Goal: Use online tool/utility: Utilize a website feature to perform a specific function

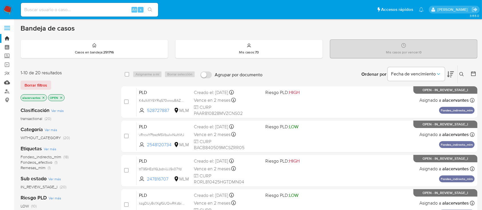
click at [5, 81] on link "Mulan" at bounding box center [34, 82] width 68 height 9
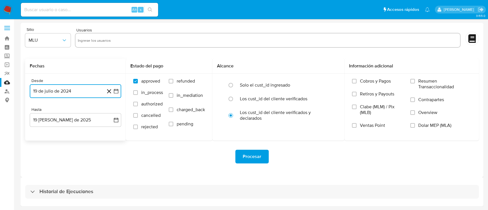
click at [114, 90] on icon "button" at bounding box center [116, 91] width 6 height 6
click at [81, 112] on span "julio 2024" at bounding box center [72, 112] width 21 height 6
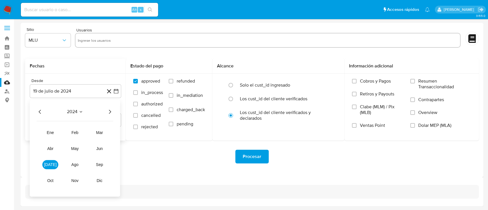
click at [110, 111] on icon "Año siguiente" at bounding box center [109, 111] width 7 height 7
click at [101, 135] on span "mar" at bounding box center [99, 132] width 7 height 5
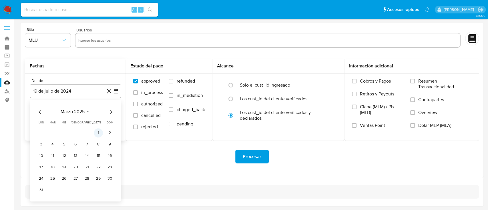
click at [101, 132] on button "1" at bounding box center [98, 132] width 9 height 9
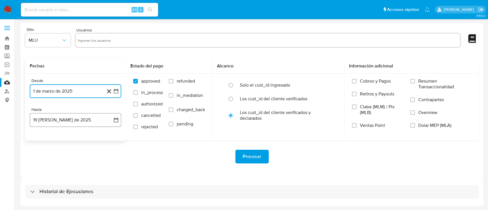
click at [113, 121] on icon "button" at bounding box center [116, 120] width 6 height 6
click at [41, 193] on button "18" at bounding box center [41, 196] width 9 height 9
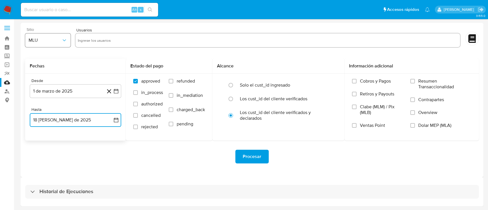
click at [67, 42] on icon "button" at bounding box center [64, 40] width 6 height 6
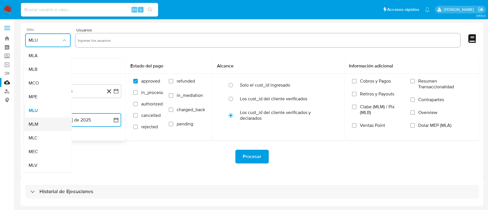
click at [51, 120] on div "MLM" at bounding box center [46, 125] width 35 height 14
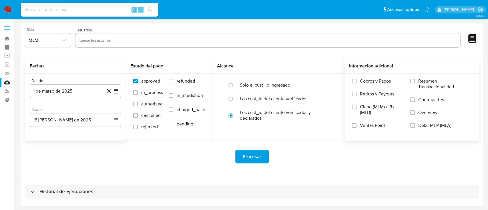
click at [416, 114] on label "Overview" at bounding box center [440, 116] width 61 height 13
click at [415, 114] on input "Overview" at bounding box center [412, 112] width 5 height 5
click at [194, 39] on input "text" at bounding box center [268, 40] width 380 height 9
paste input "2450529742"
type input "2450529742"
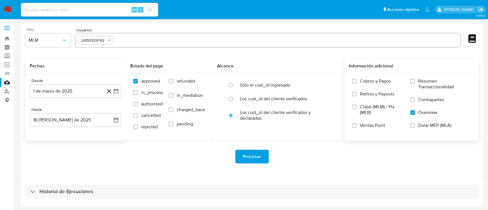
paste input "92250136"
type input "92250136"
paste input "320055943"
type input "320055943"
click at [128, 34] on div "2450529742 92250136 320055943" at bounding box center [268, 40] width 386 height 15
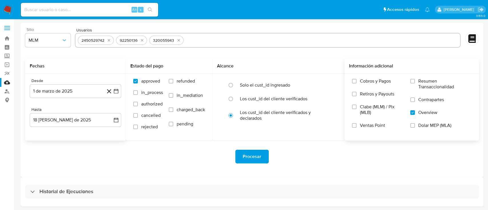
click at [235, 36] on input "text" at bounding box center [322, 40] width 272 height 9
paste input "2548120734"
type input "2548120734"
drag, startPoint x: 235, startPoint y: 35, endPoint x: 236, endPoint y: 49, distance: 13.2
click at [236, 49] on div "2450529742 92250136 320055943 2548120734" at bounding box center [268, 41] width 386 height 16
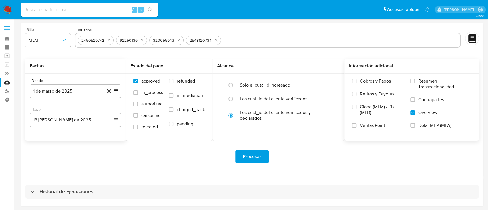
click at [242, 43] on input "text" at bounding box center [340, 40] width 235 height 9
paste input "122335135"
type input "122335135"
paste input "1554619715"
type input "1554619715"
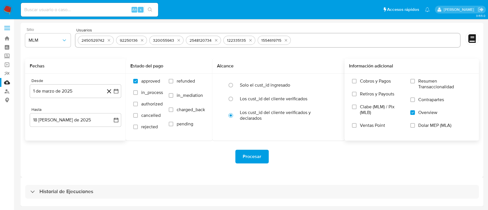
click at [401, 172] on div "Procesar" at bounding box center [252, 157] width 454 height 32
click at [255, 155] on span "Procesar" at bounding box center [252, 156] width 19 height 13
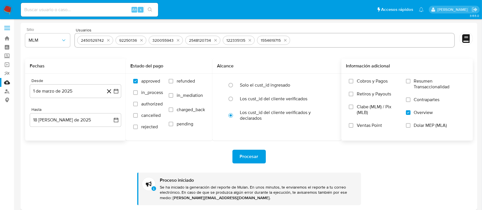
scroll to position [32, 0]
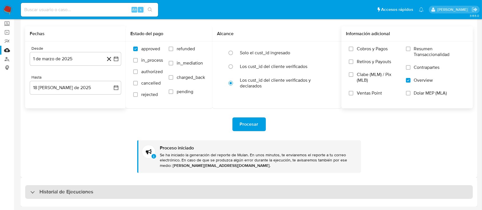
click at [119, 189] on div "Historial de Ejecuciones" at bounding box center [249, 192] width 448 height 14
select select "10"
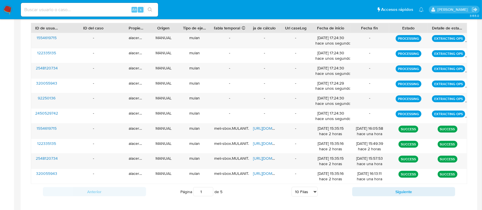
scroll to position [249, 0]
